Goal: Information Seeking & Learning: Check status

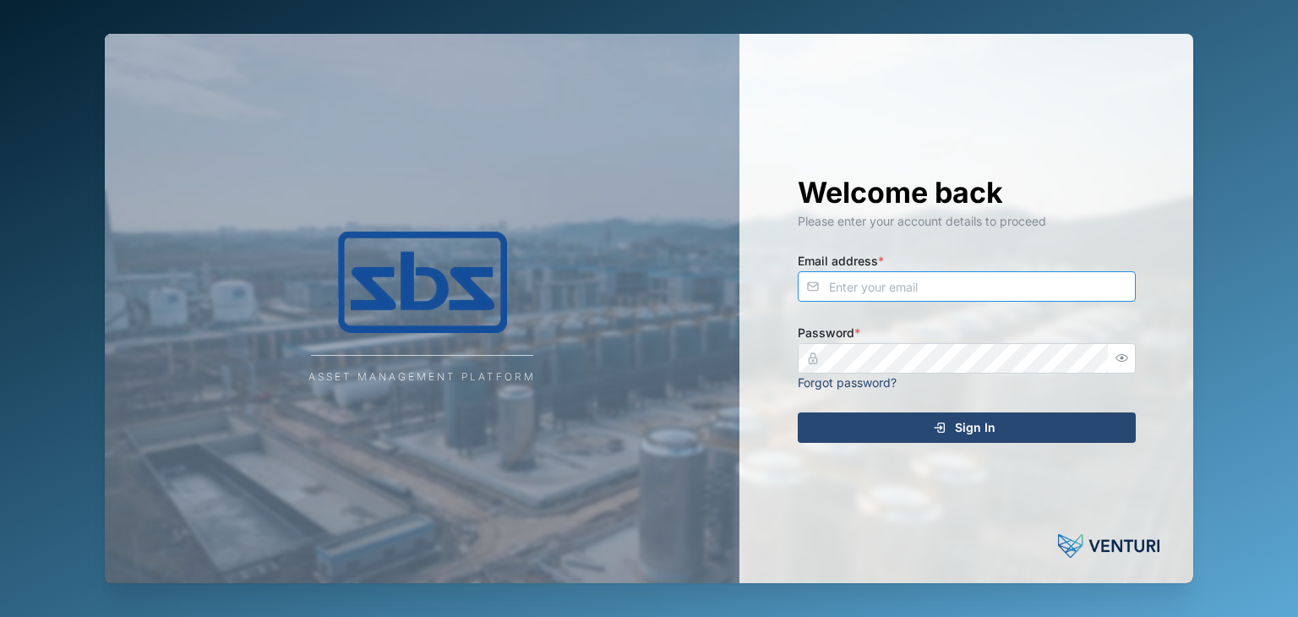
type input "[EMAIL_ADDRESS][DOMAIN_NAME]"
click at [967, 430] on span "Sign In" at bounding box center [975, 427] width 41 height 29
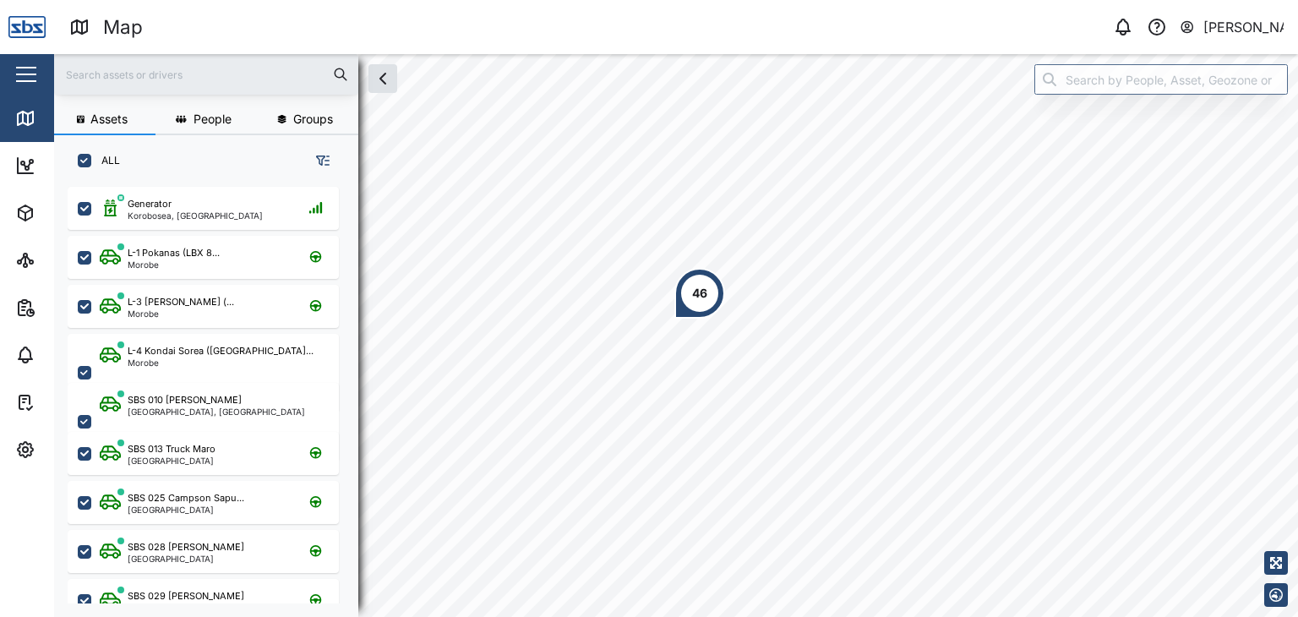
scroll to position [409, 264]
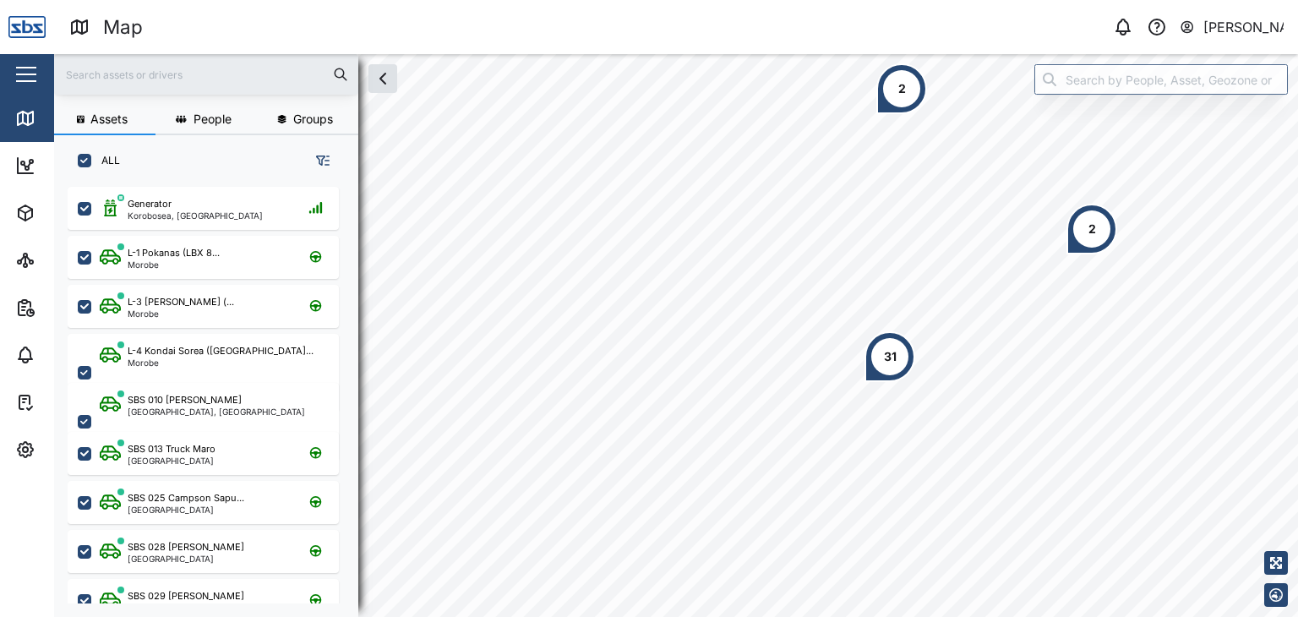
click at [145, 72] on input "text" at bounding box center [206, 74] width 284 height 25
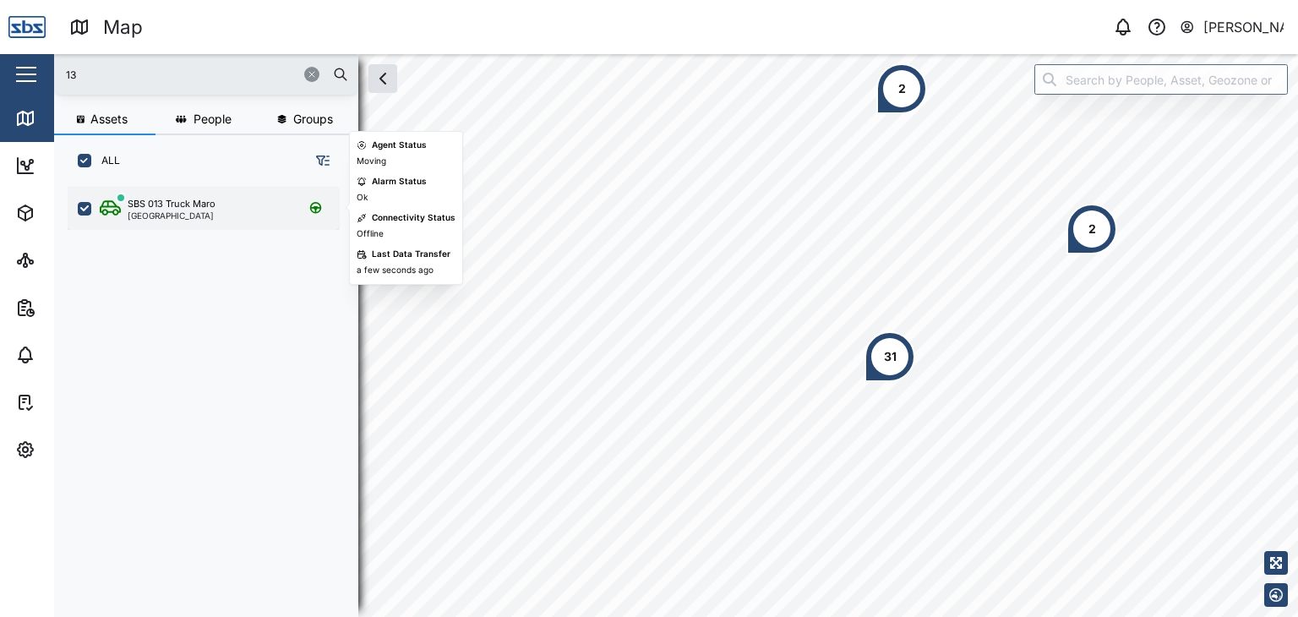
click at [202, 209] on div "SBS 013 Truck Maro" at bounding box center [172, 204] width 88 height 14
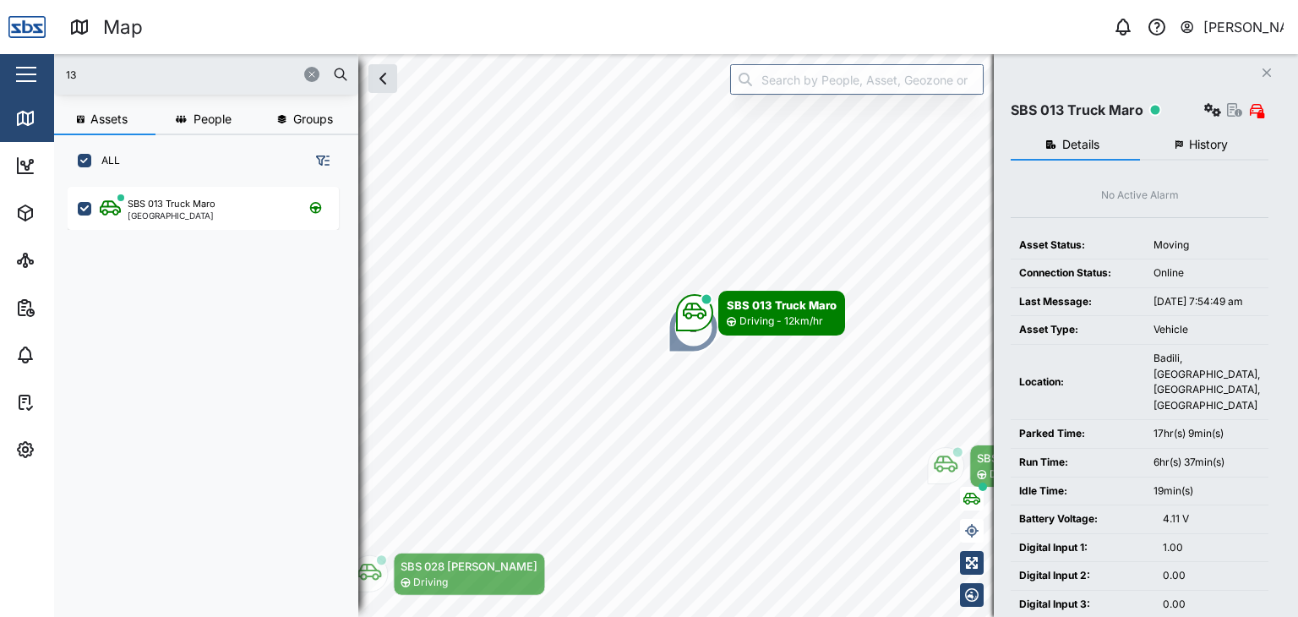
drag, startPoint x: 88, startPoint y: 68, endPoint x: 41, endPoint y: 57, distance: 48.4
click at [41, 57] on div "Map 0 [PERSON_NAME] Close Map Dashboard Assets ATS Camera Generator Personnel T…" at bounding box center [649, 308] width 1298 height 617
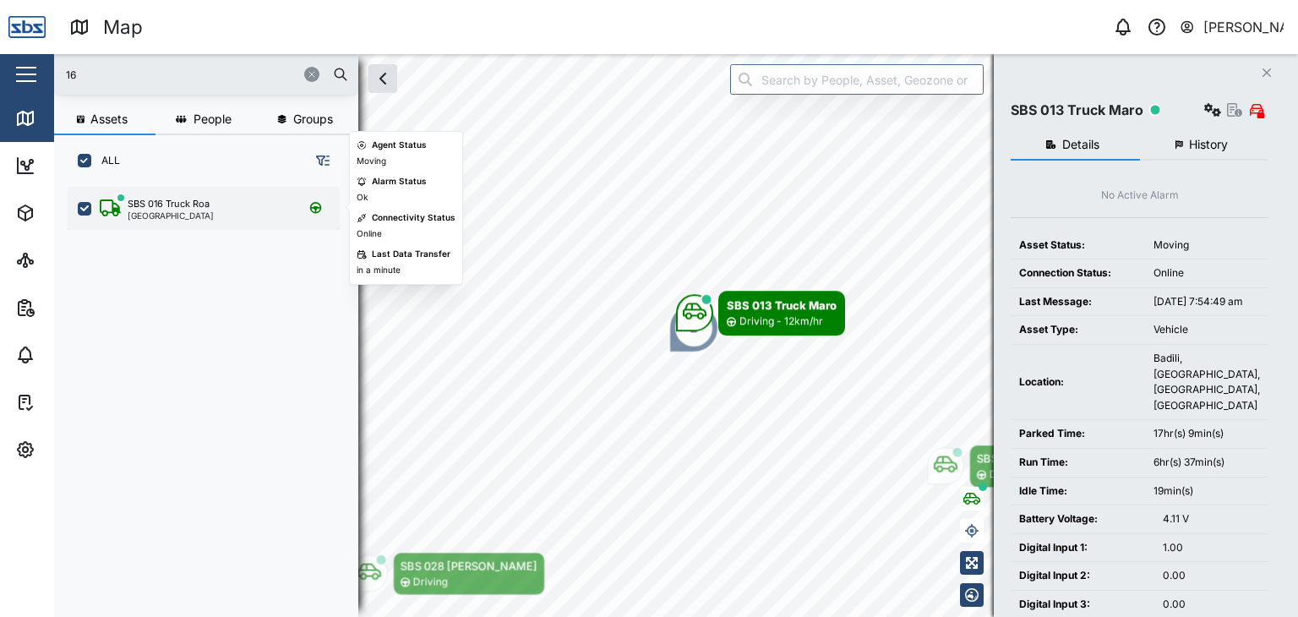
click at [177, 211] on div "[GEOGRAPHIC_DATA]" at bounding box center [171, 215] width 86 height 8
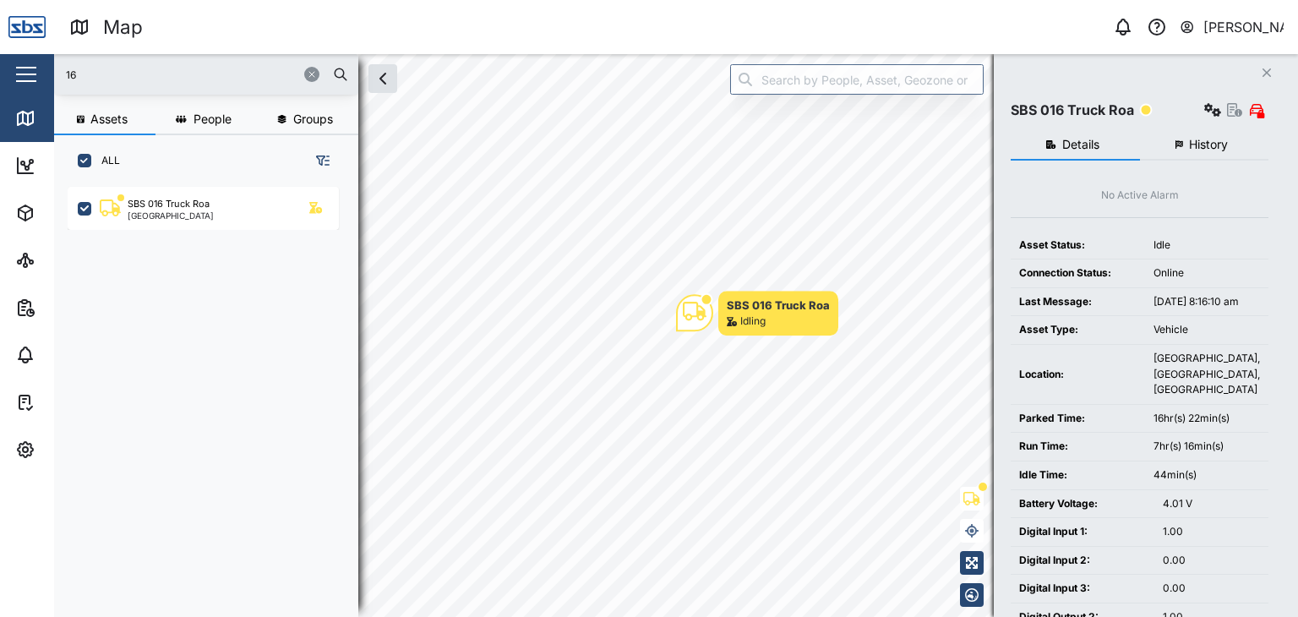
drag, startPoint x: 86, startPoint y: 82, endPoint x: 31, endPoint y: 62, distance: 58.6
click at [31, 62] on div "Map 0 [PERSON_NAME] Close Map Dashboard Assets ATS Camera Generator Personnel T…" at bounding box center [649, 308] width 1298 height 617
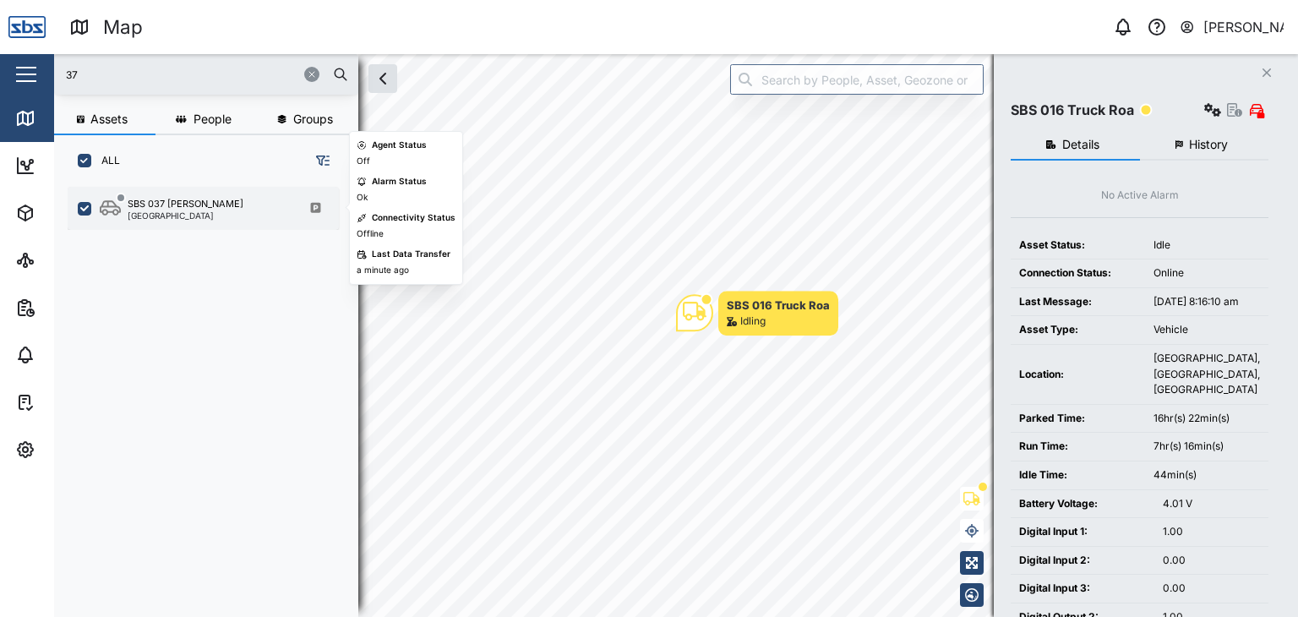
click at [188, 202] on div "SBS 037 [PERSON_NAME]" at bounding box center [186, 204] width 116 height 14
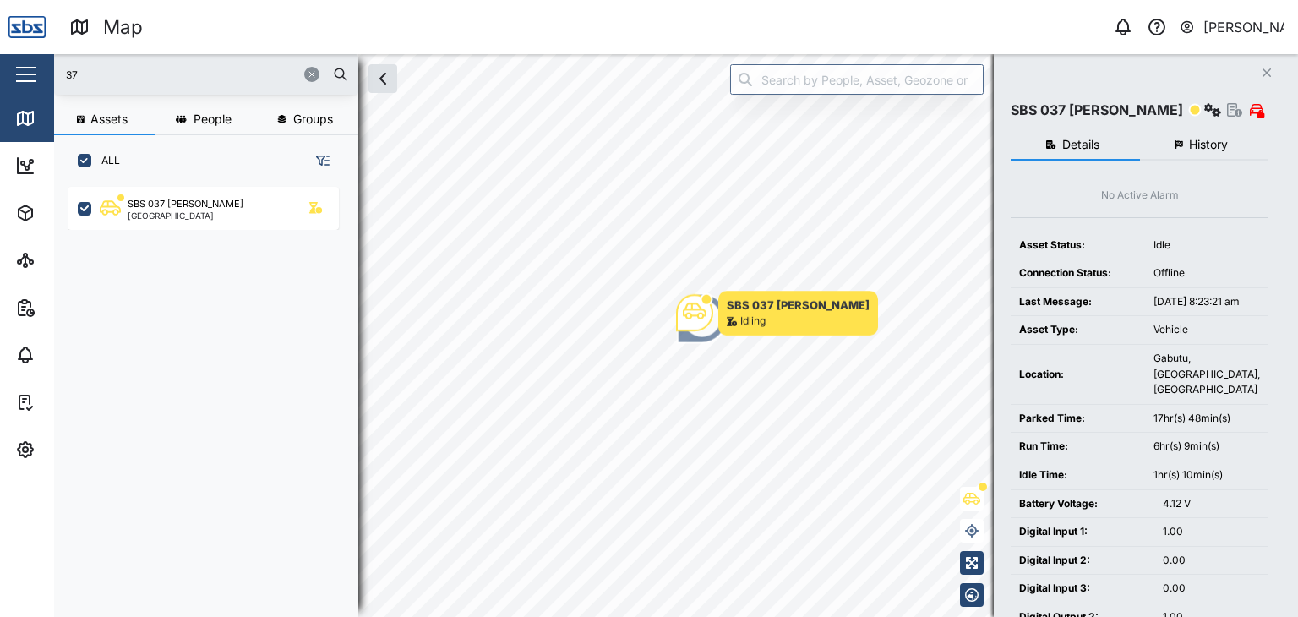
drag, startPoint x: 100, startPoint y: 68, endPoint x: 43, endPoint y: 74, distance: 56.8
click at [43, 74] on div "Map 0 [PERSON_NAME] Close Map Dashboard Assets ATS Camera Generator Personnel T…" at bounding box center [649, 308] width 1298 height 617
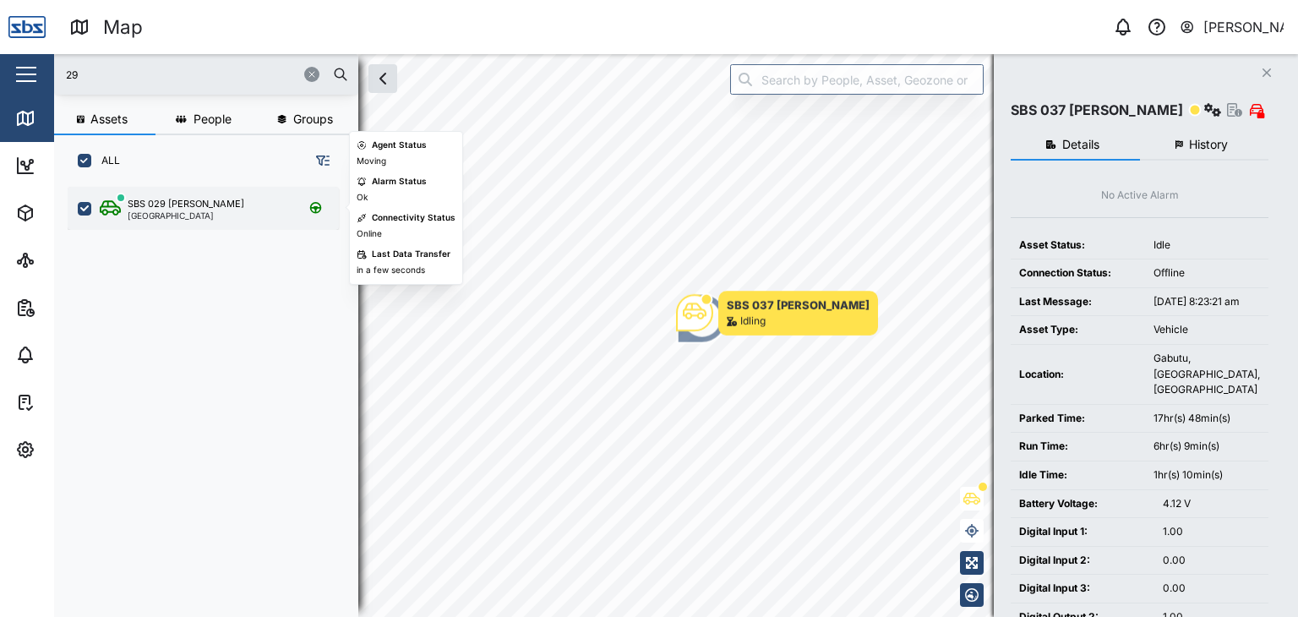
click at [184, 211] on div "[GEOGRAPHIC_DATA]" at bounding box center [186, 215] width 117 height 8
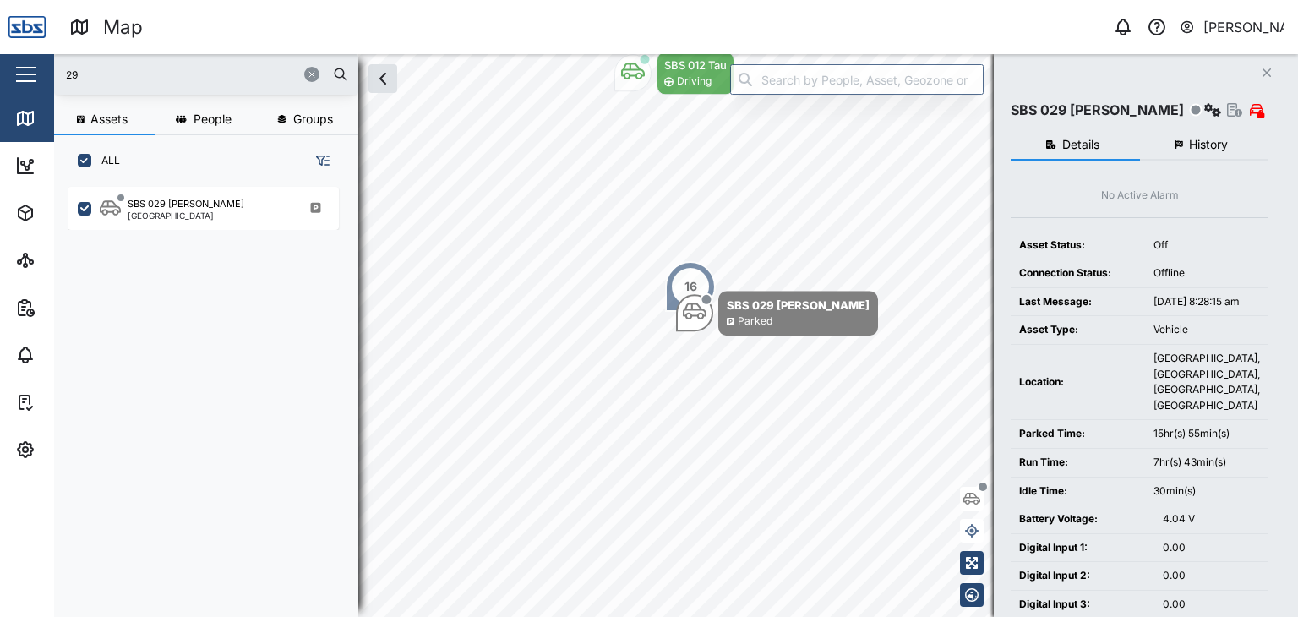
drag, startPoint x: 99, startPoint y: 72, endPoint x: 21, endPoint y: 74, distance: 77.8
click at [21, 74] on div "Map 0 [PERSON_NAME] Close Map Dashboard Assets ATS Camera Generator Personnel T…" at bounding box center [649, 308] width 1298 height 617
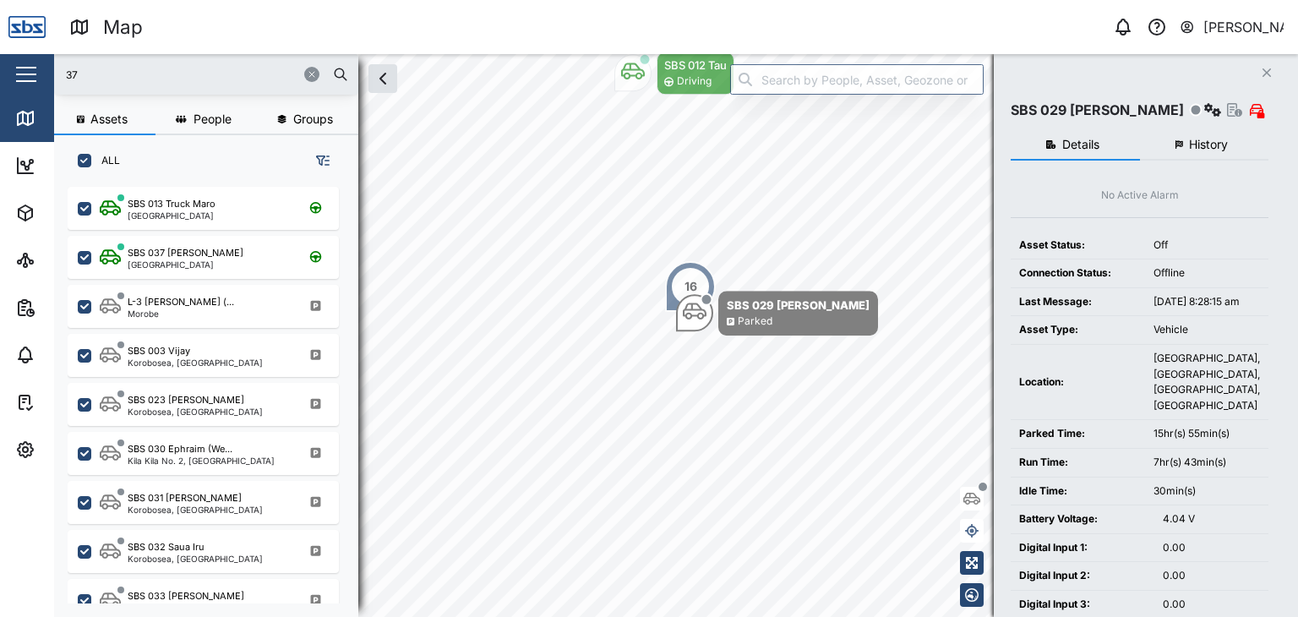
type input "37"
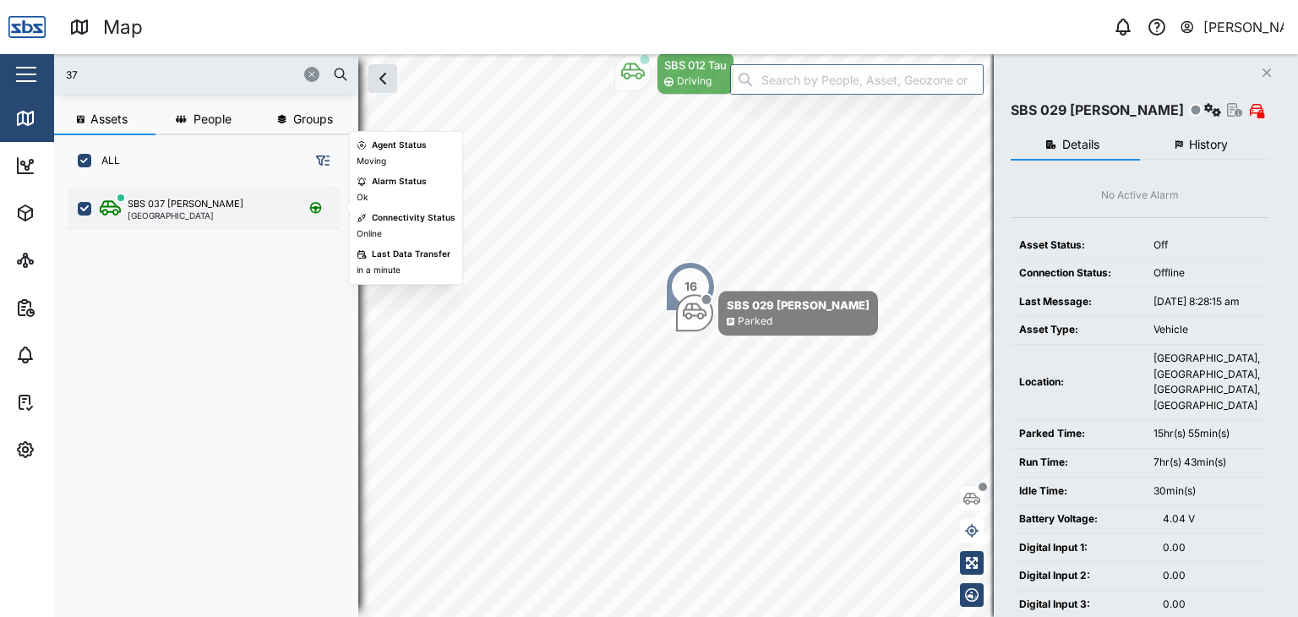
click at [199, 205] on div "SBS 037 [PERSON_NAME]" at bounding box center [186, 204] width 116 height 14
